Goal: Find specific page/section: Find specific page/section

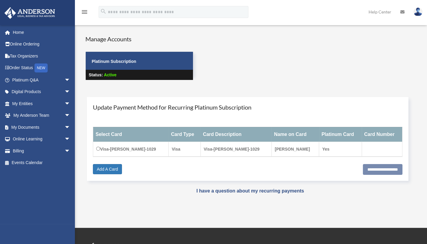
click at [64, 150] on span "arrow_drop_down" at bounding box center [70, 151] width 12 height 12
click at [47, 176] on link "Past Invoices" at bounding box center [43, 175] width 71 height 12
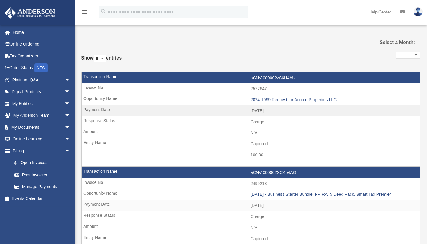
select select
click at [37, 44] on link "Online Ordering" at bounding box center [41, 44] width 75 height 12
select select
click at [297, 7] on div "menu search Site Menu add mhariprashad@gmail.com My Profile Reset Password Logo…" at bounding box center [213, 14] width 418 height 20
click at [42, 129] on link "My Documents arrow_drop_down" at bounding box center [41, 127] width 75 height 12
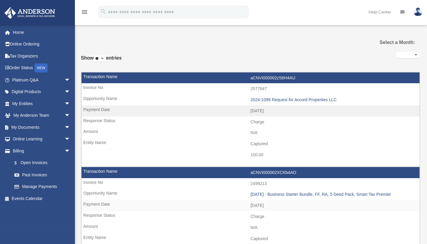
click at [64, 127] on span "arrow_drop_down" at bounding box center [70, 127] width 12 height 12
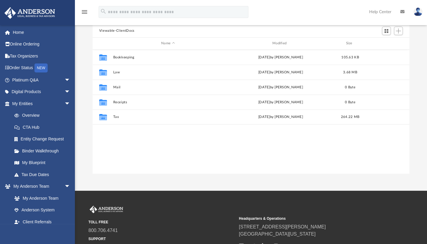
scroll to position [55, 0]
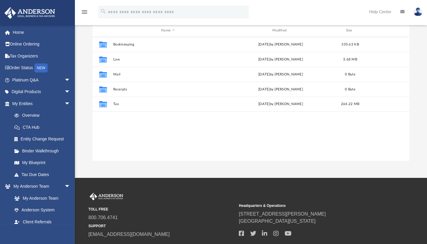
click at [142, 116] on div "Collaborated Folder Bookkeeping today by Karissa Williams 105.63 KB Collaborate…" at bounding box center [251, 99] width 317 height 124
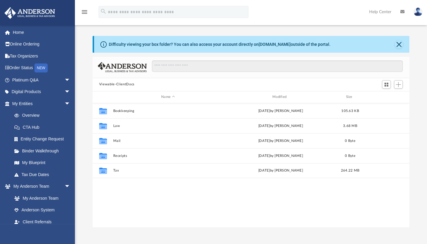
scroll to position [0, 0]
click at [24, 33] on link "Home" at bounding box center [41, 32] width 75 height 12
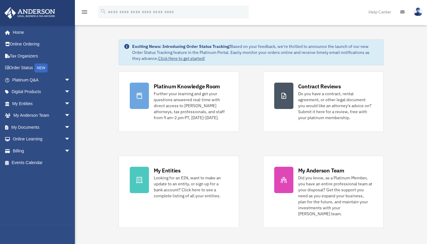
click at [26, 45] on link "Online Ordering" at bounding box center [41, 44] width 75 height 12
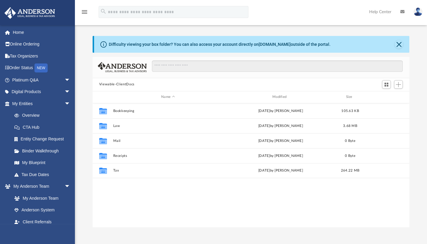
scroll to position [132, 312]
drag, startPoint x: 23, startPoint y: 44, endPoint x: 105, endPoint y: 24, distance: 84.5
click at [105, 24] on div "menu search Site Menu add mhariprashad@gmail.com My Profile Reset Password Logo…" at bounding box center [213, 14] width 418 height 20
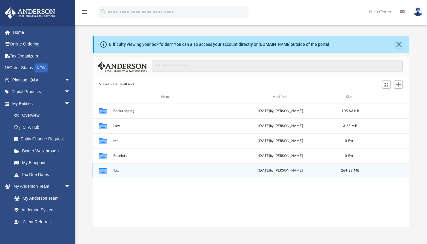
click at [105, 170] on icon "grid" at bounding box center [103, 171] width 8 height 5
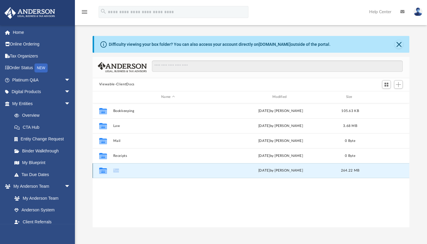
click at [105, 170] on icon "grid" at bounding box center [103, 171] width 8 height 5
click at [116, 171] on button "Tax" at bounding box center [168, 171] width 110 height 4
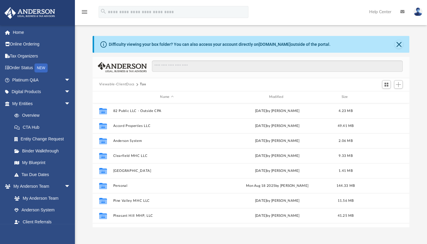
click at [216, 82] on div "Viewable-ClientDocs Tax" at bounding box center [251, 84] width 317 height 13
